Goal: Task Accomplishment & Management: Manage account settings

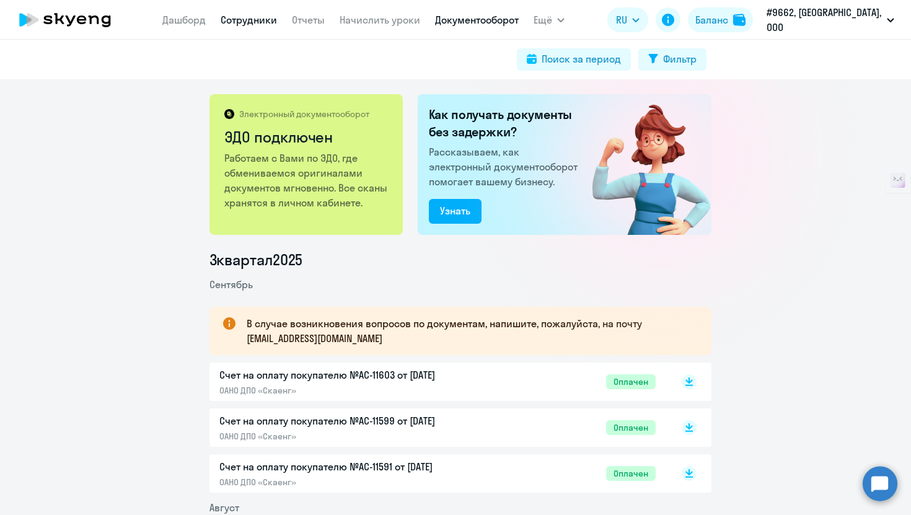
click at [259, 23] on link "Сотрудники" at bounding box center [249, 20] width 56 height 12
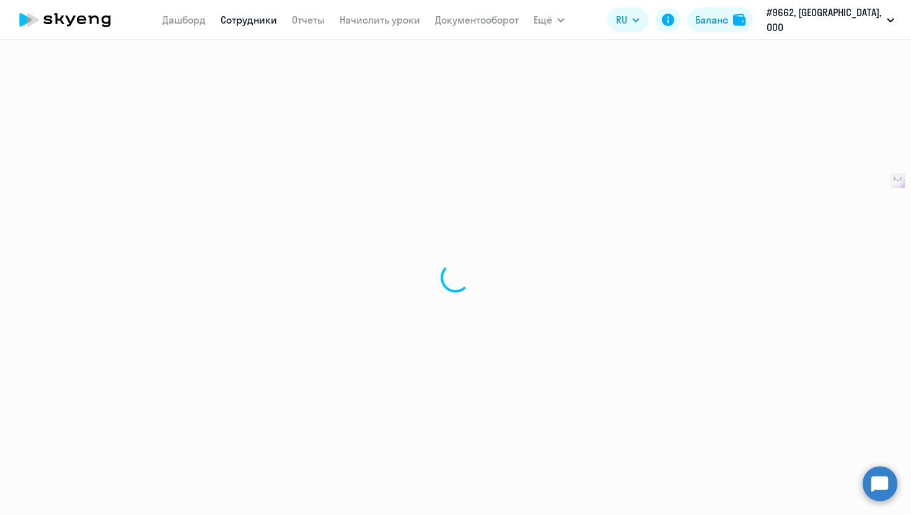
select select "30"
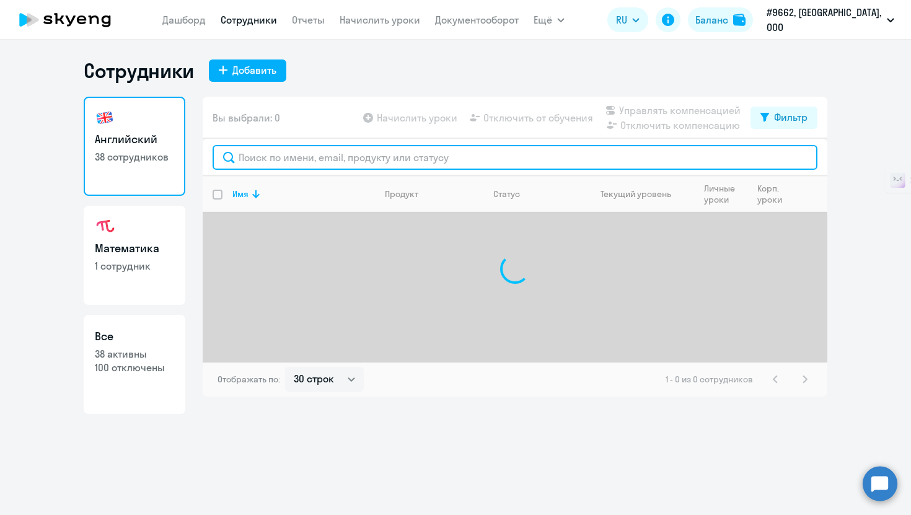
click at [273, 159] on input "text" at bounding box center [515, 157] width 605 height 25
type input "r"
type input "климова"
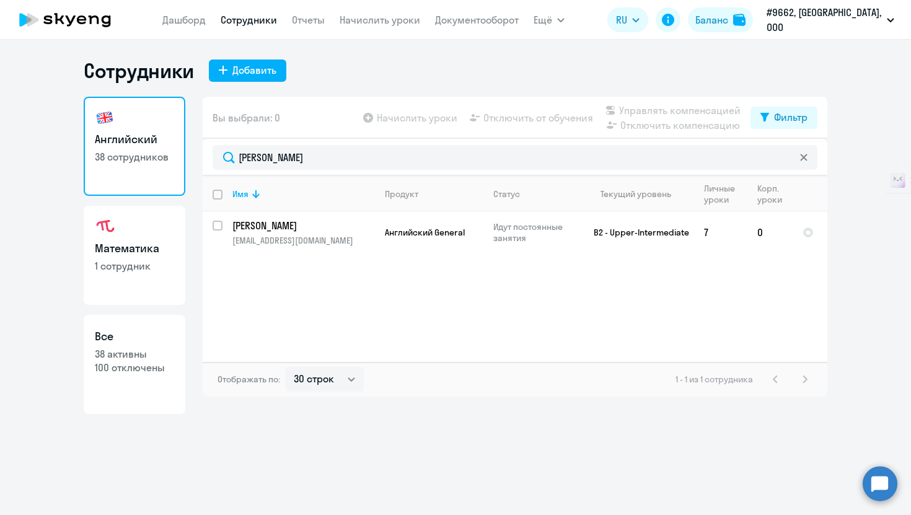
click at [158, 237] on link "Математика 1 сотрудник" at bounding box center [135, 255] width 102 height 99
select select "30"
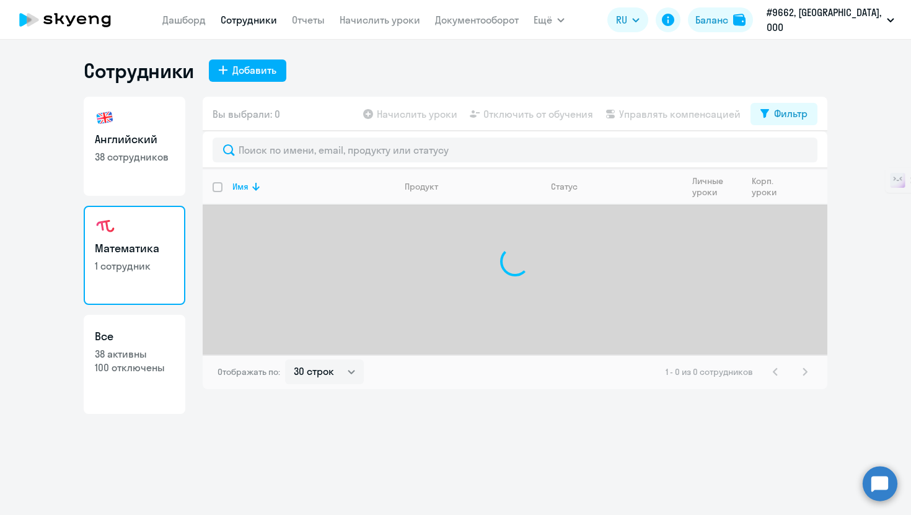
click at [140, 172] on link "Английский 38 сотрудников" at bounding box center [135, 146] width 102 height 99
select select "30"
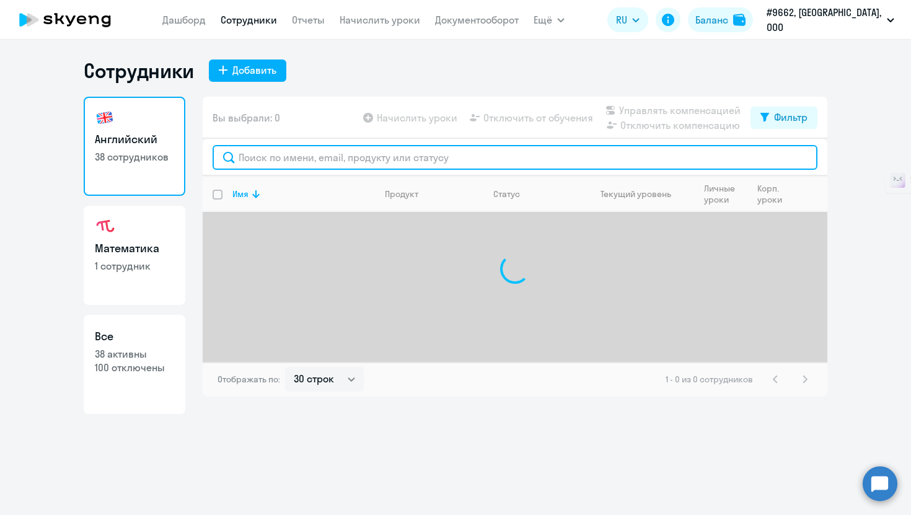
click at [286, 162] on input "text" at bounding box center [515, 157] width 605 height 25
type input "л"
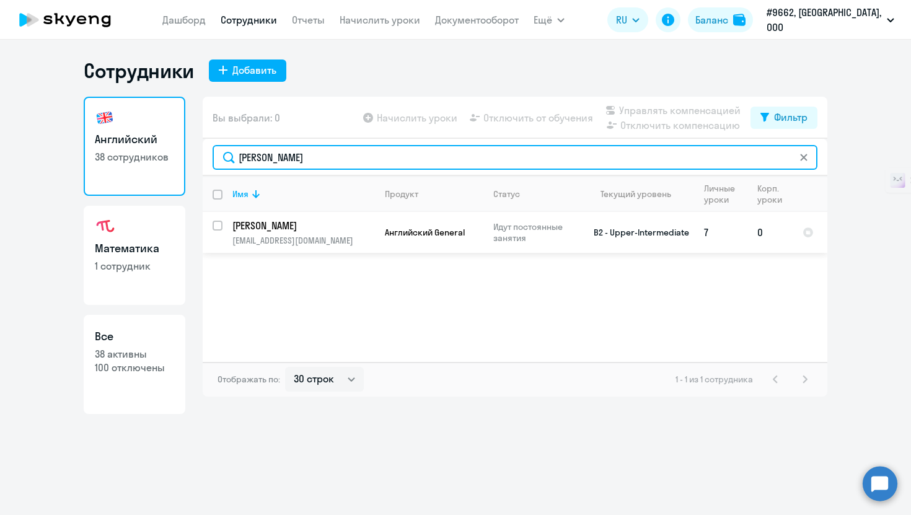
type input "климова"
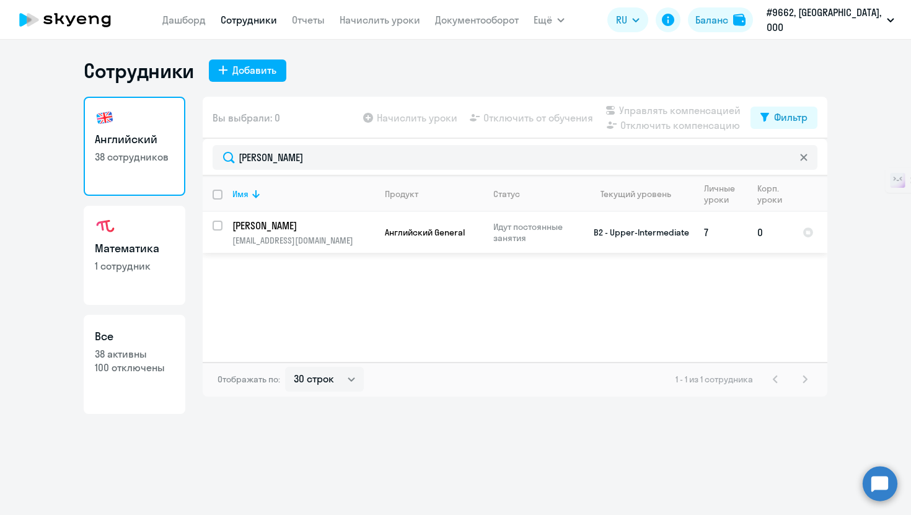
click at [452, 251] on td "Английский General" at bounding box center [429, 232] width 109 height 41
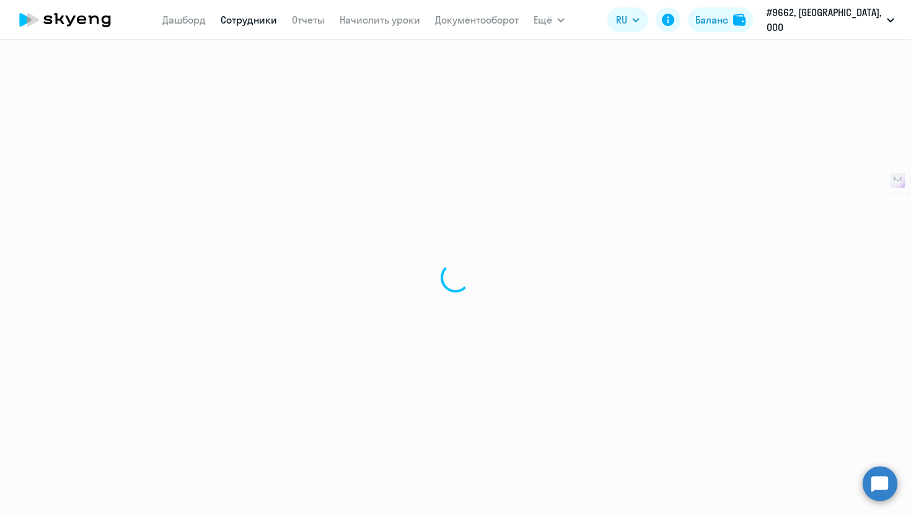
select select "english"
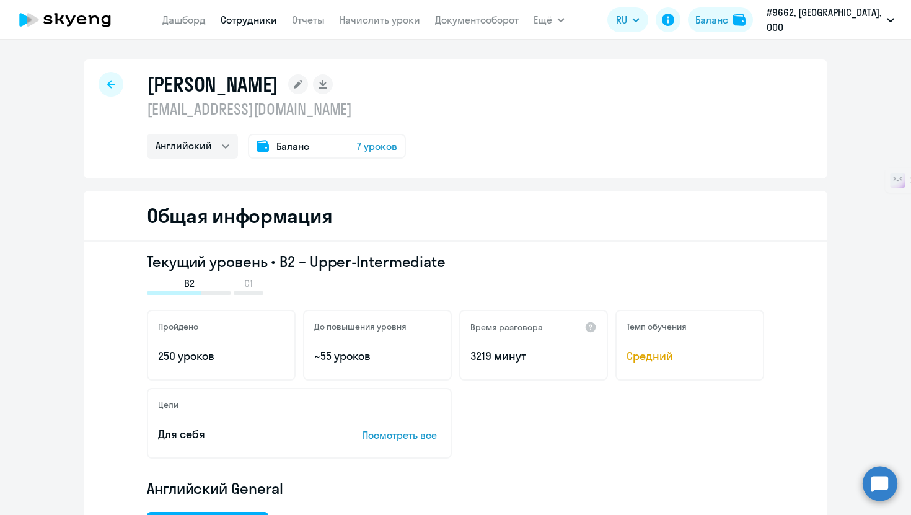
click at [388, 12] on app-menu-item-link "Начислить уроки" at bounding box center [380, 20] width 81 height 16
click at [388, 16] on link "Начислить уроки" at bounding box center [380, 20] width 81 height 12
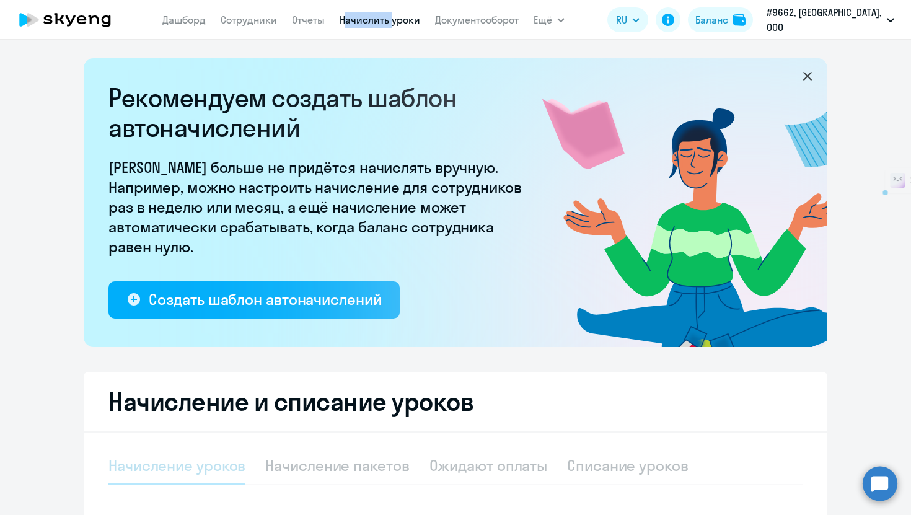
click at [388, 25] on link "Начислить уроки" at bounding box center [380, 20] width 81 height 12
select select "10"
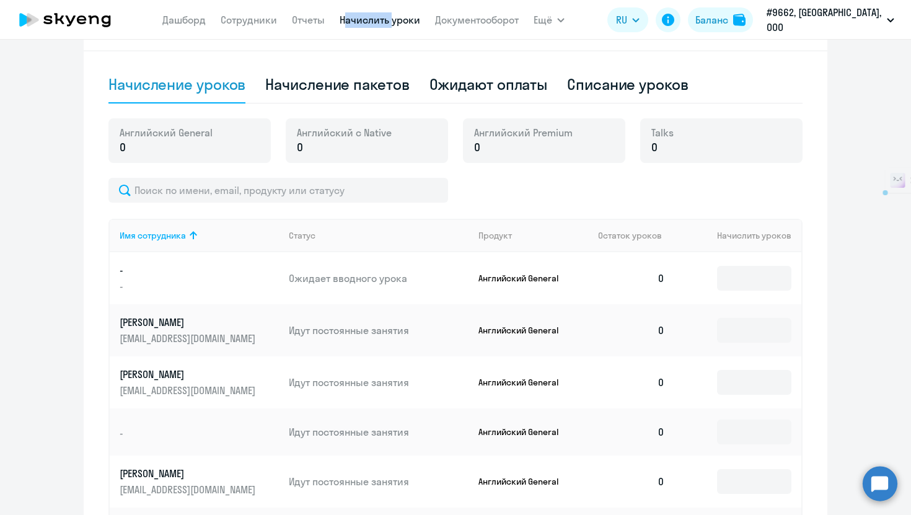
scroll to position [409, 0]
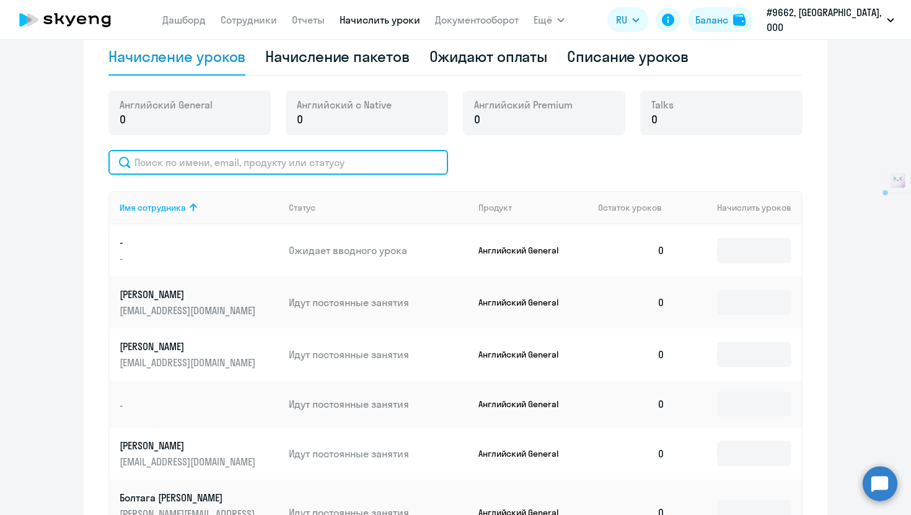
click at [218, 160] on input "text" at bounding box center [279, 162] width 340 height 25
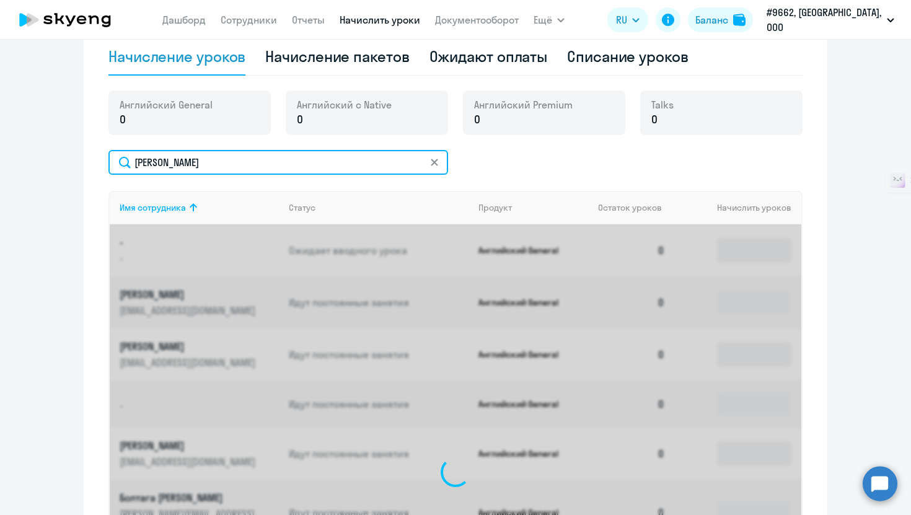
scroll to position [375, 0]
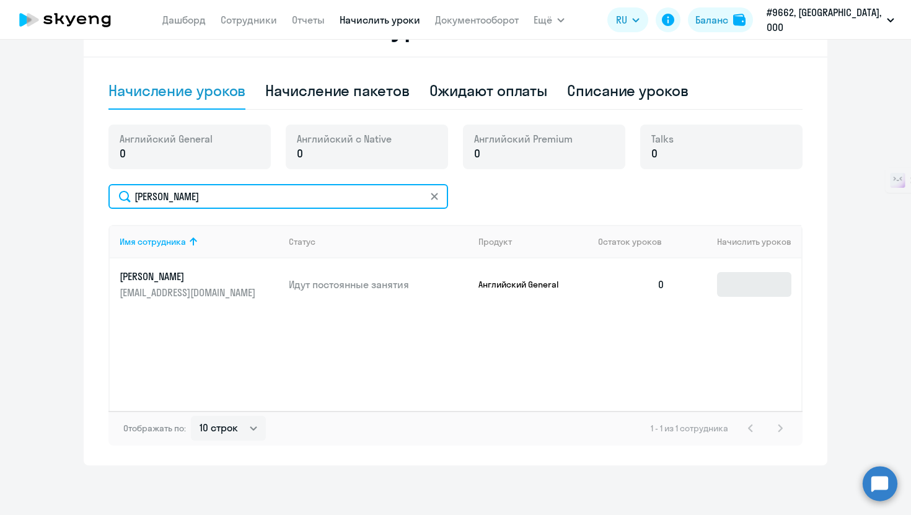
type input "климова"
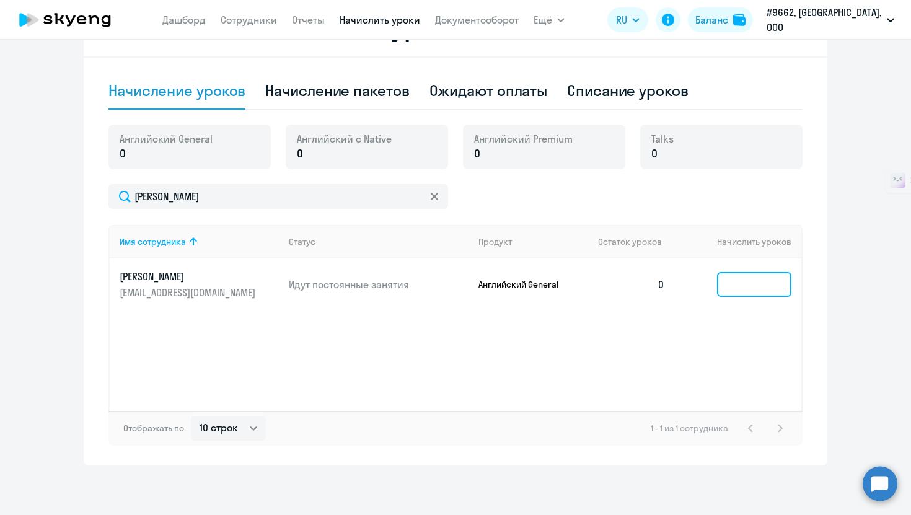
click at [730, 293] on input at bounding box center [754, 284] width 74 height 25
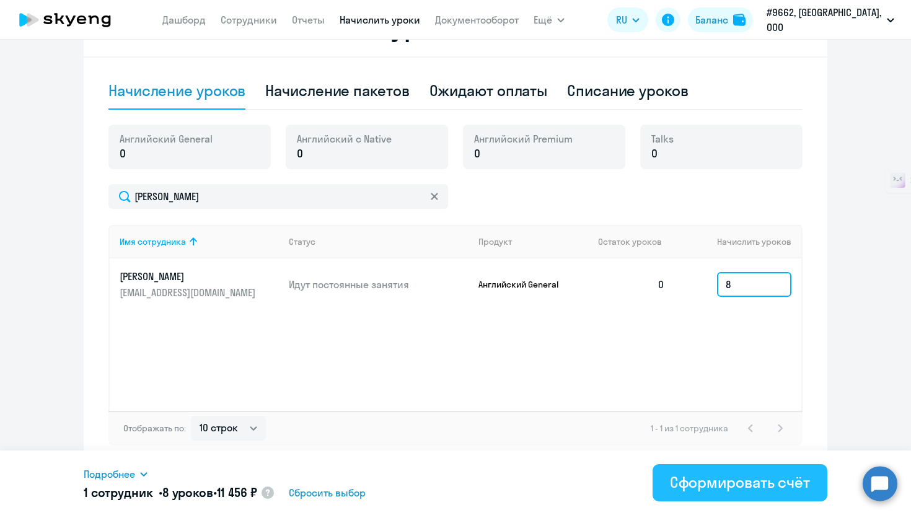
type input "8"
click at [746, 471] on button "Сформировать счёт" at bounding box center [740, 482] width 175 height 37
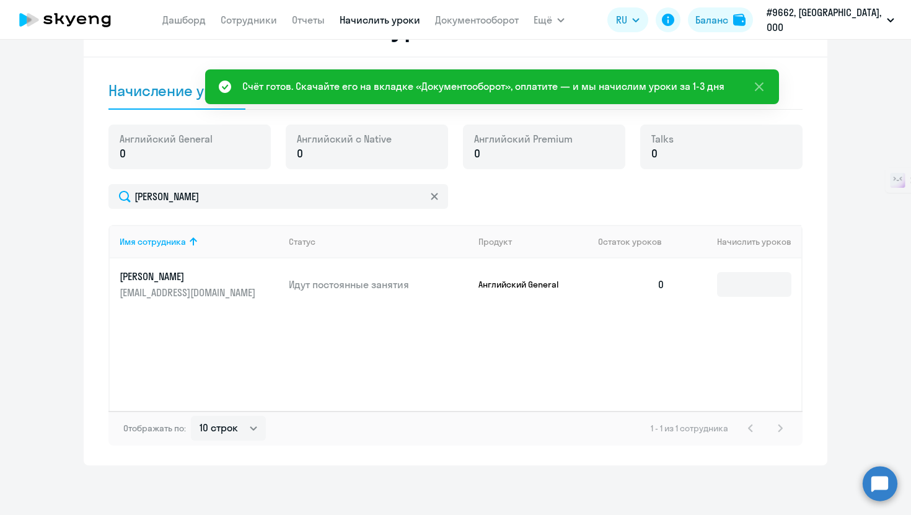
click at [308, 26] on app-menu-item-link "Отчеты" at bounding box center [308, 20] width 33 height 16
click at [321, 21] on link "Отчеты" at bounding box center [308, 20] width 33 height 12
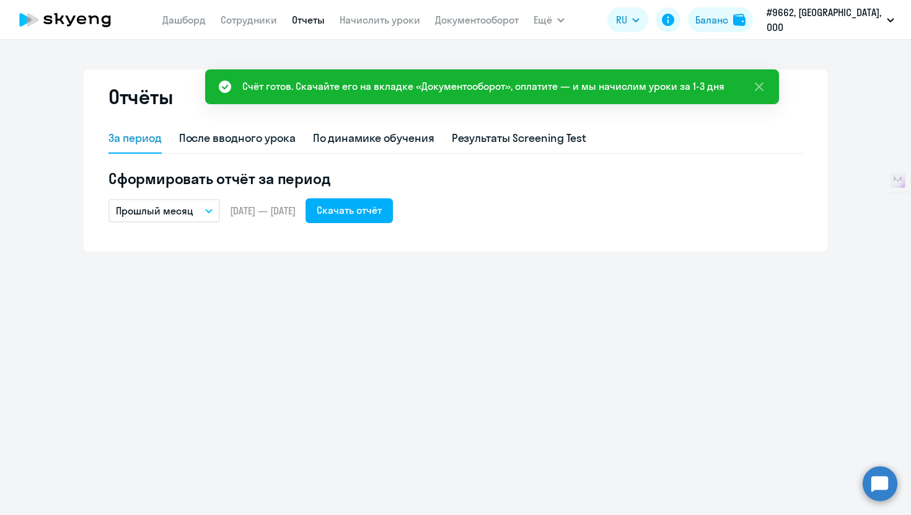
click at [324, 16] on link "Отчеты" at bounding box center [308, 20] width 33 height 12
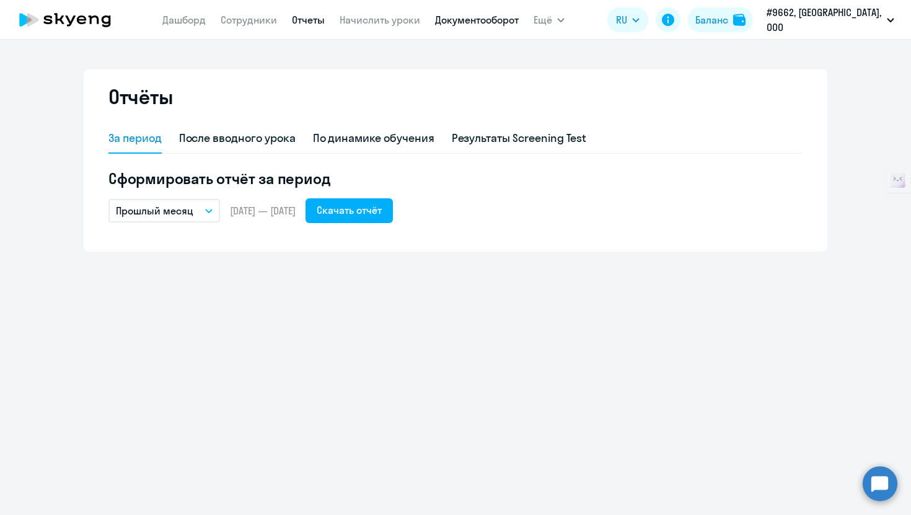
click at [508, 25] on link "Документооборот" at bounding box center [477, 20] width 84 height 12
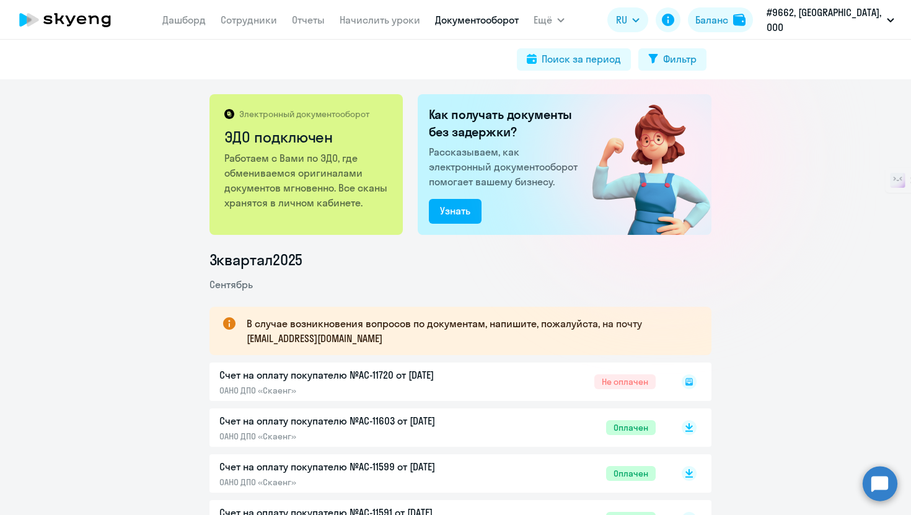
click at [687, 381] on icon at bounding box center [689, 381] width 4 height 1
click at [684, 379] on rect at bounding box center [689, 382] width 15 height 15
click at [609, 383] on div "Счет на оплату покупателю №AC-11720 от [DATE] ОАНО ДПО «Скаенг» Не оплачен" at bounding box center [461, 382] width 502 height 38
click at [423, 373] on div "Счет на оплату покупателю №AC-11720 от [DATE] ОАНО ДПО «Скаенг» Не оплачен" at bounding box center [461, 382] width 502 height 38
click at [688, 383] on rect at bounding box center [689, 382] width 15 height 15
